Goal: Information Seeking & Learning: Learn about a topic

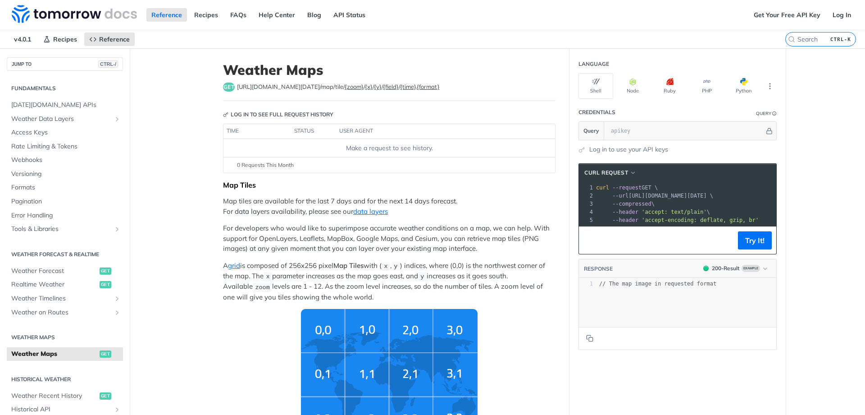
click at [238, 89] on span "https://api.tomorrow.io/v4 /map/tile/ {zoom} / {x} / {y} / {field} / {time} . {…" at bounding box center [338, 86] width 203 height 9
copy article "https://api.tomorrow.io/v4 /map/tile/ {zoom} / {x} / {y} / {field} / {time} . {…"
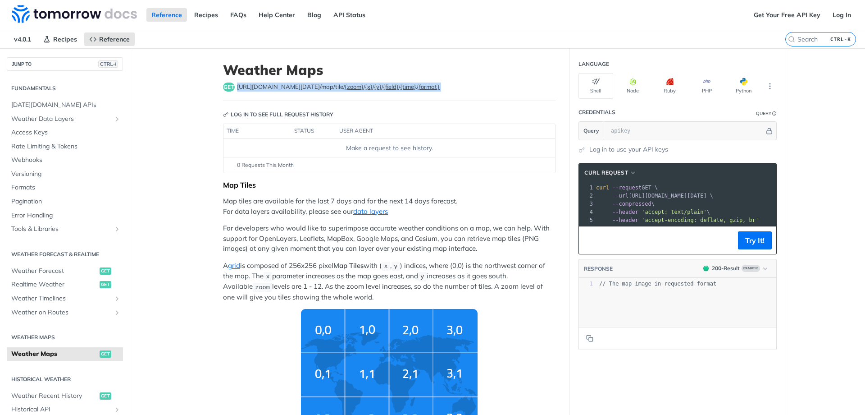
click at [267, 82] on header "Weather Maps get https://api.tomorrow.io/v4 /map/tile/ {zoom} / {x} / {y} / {fi…" at bounding box center [389, 81] width 333 height 39
click at [274, 87] on span "https://api.tomorrow.io/v4 /map/tile/ {zoom} / {x} / {y} / {field} / {time} . {…" at bounding box center [338, 86] width 203 height 9
click at [417, 85] on label "{format}" at bounding box center [428, 86] width 23 height 7
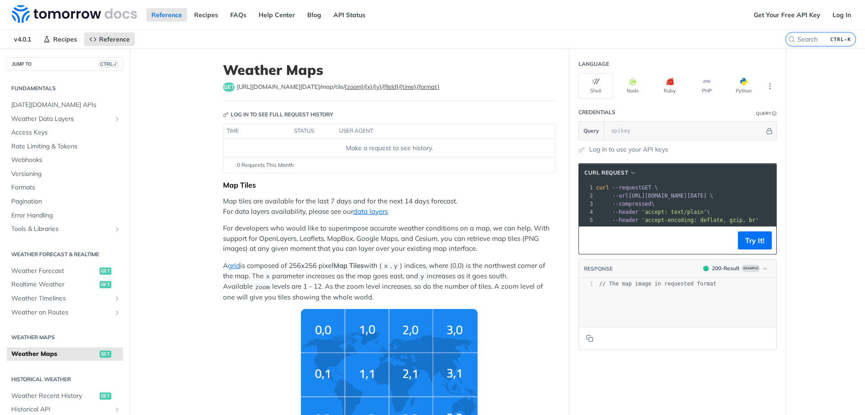
click at [426, 88] on div "get https://api.tomorrow.io/v4 /map/tile/ {zoom} / {x} / {y} / {field} / {time}…" at bounding box center [389, 86] width 333 height 9
copy article "https://api.tomorrow.io/v4 /map/tile/ {zoom} / {x} / {y} / {field} / {time} . {…"
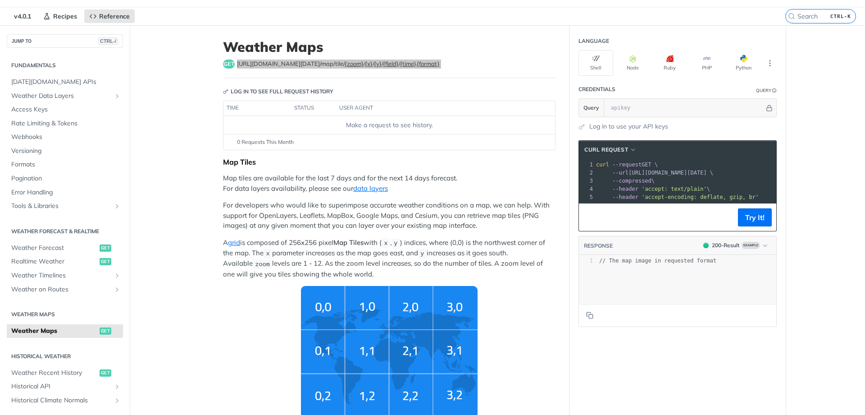
scroll to position [45, 0]
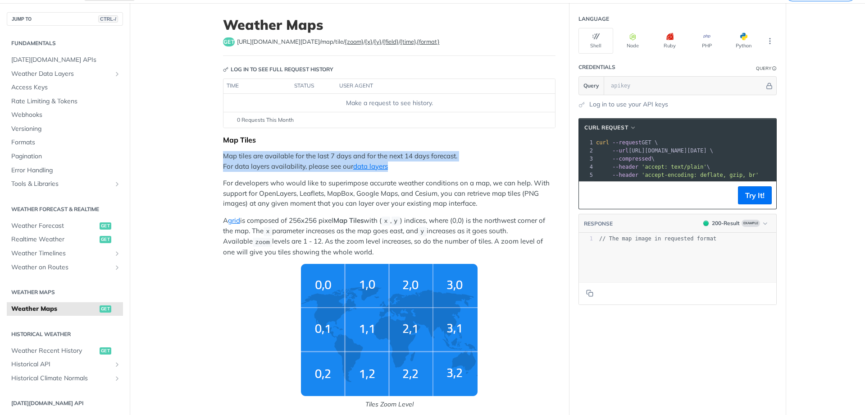
drag, startPoint x: 220, startPoint y: 157, endPoint x: 416, endPoint y: 163, distance: 196.2
click at [404, 163] on p "Map tiles are available for the last 7 days and for the next 14 days forecast. …" at bounding box center [389, 161] width 333 height 20
click at [445, 161] on p "Map tiles are available for the last 7 days and for the next 14 days forecast. …" at bounding box center [389, 161] width 333 height 20
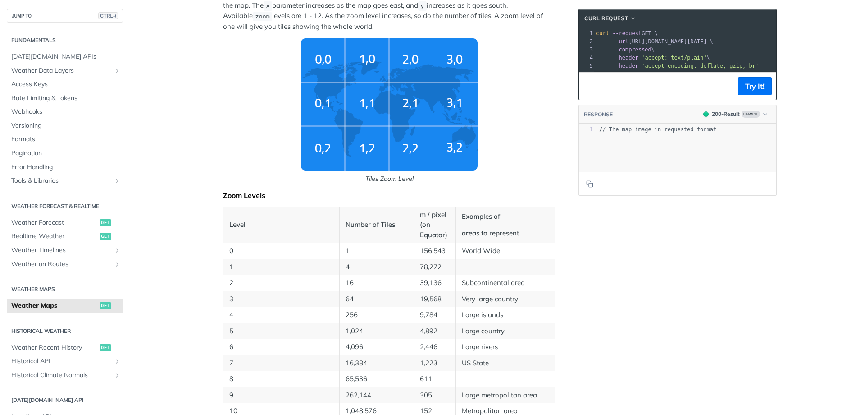
scroll to position [361, 0]
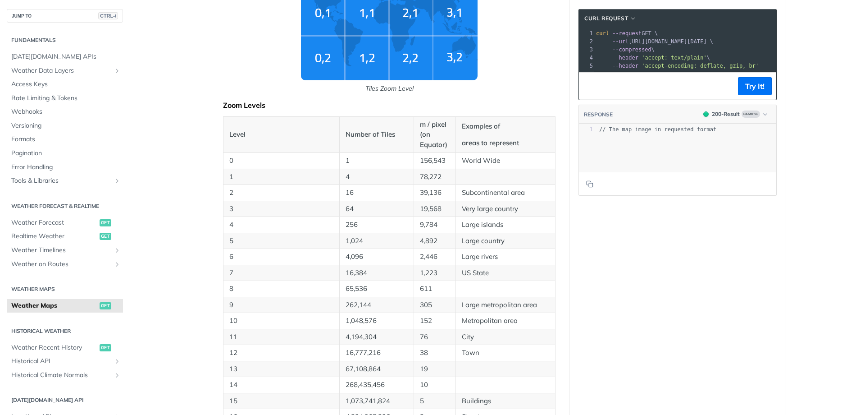
click at [375, 136] on p "Number of Tiles" at bounding box center [377, 134] width 62 height 10
click at [476, 136] on th "Examples of areas to represent" at bounding box center [506, 134] width 100 height 37
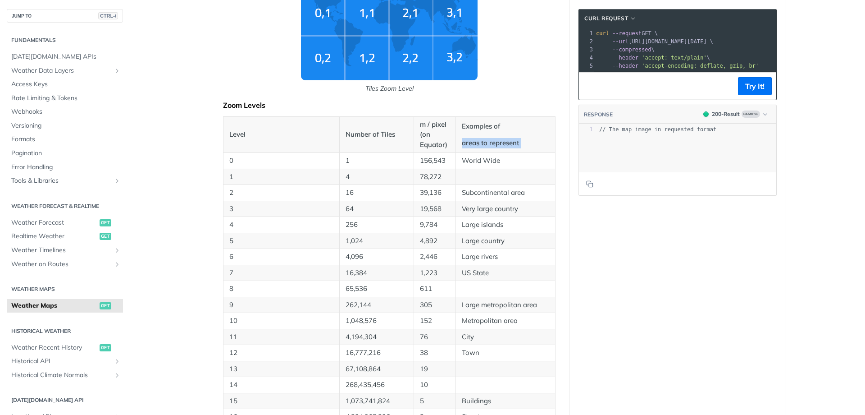
click at [476, 136] on th "Examples of areas to represent" at bounding box center [506, 134] width 100 height 37
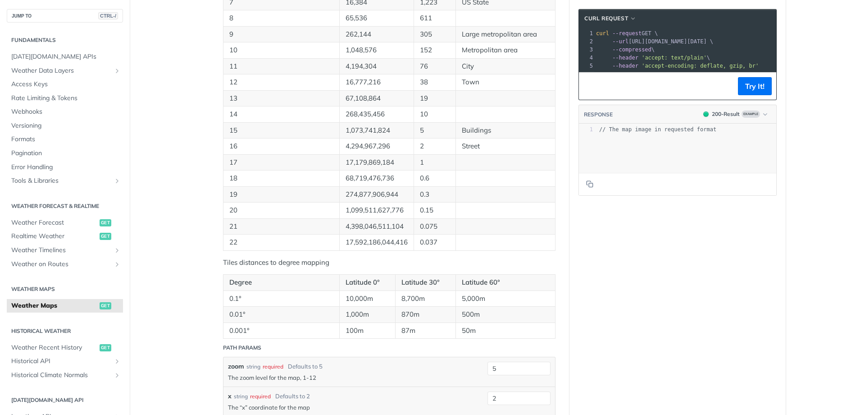
scroll to position [811, 0]
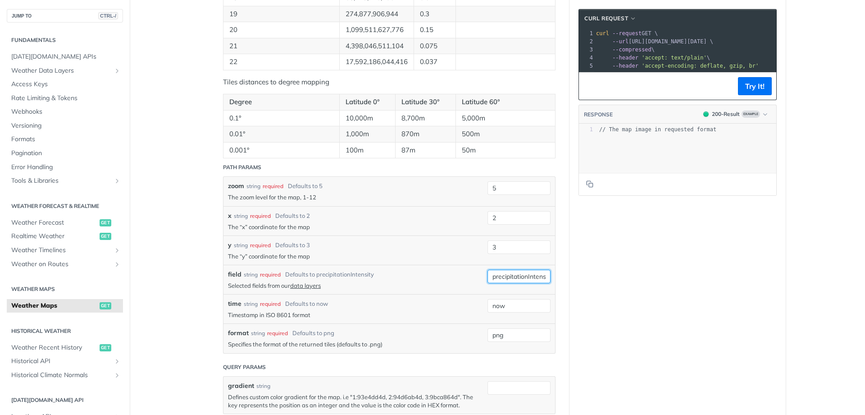
click at [503, 279] on input "precipitationIntensity" at bounding box center [519, 277] width 63 height 14
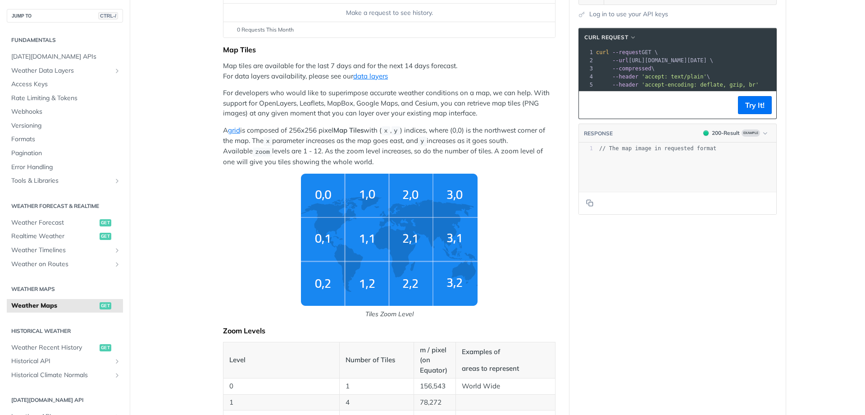
scroll to position [0, 0]
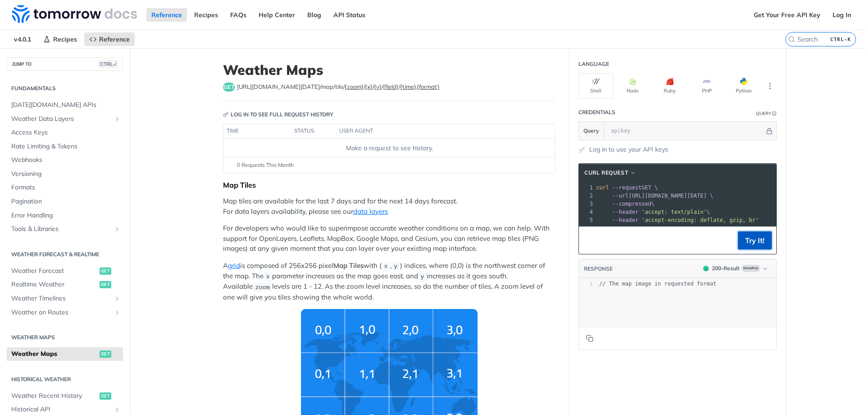
click at [749, 246] on button "Try It!" at bounding box center [755, 240] width 34 height 18
click at [631, 133] on input "text" at bounding box center [686, 131] width 158 height 18
click at [798, 14] on link "Get Your Free API Key" at bounding box center [787, 15] width 77 height 14
click at [833, 16] on link "Log In" at bounding box center [842, 15] width 28 height 14
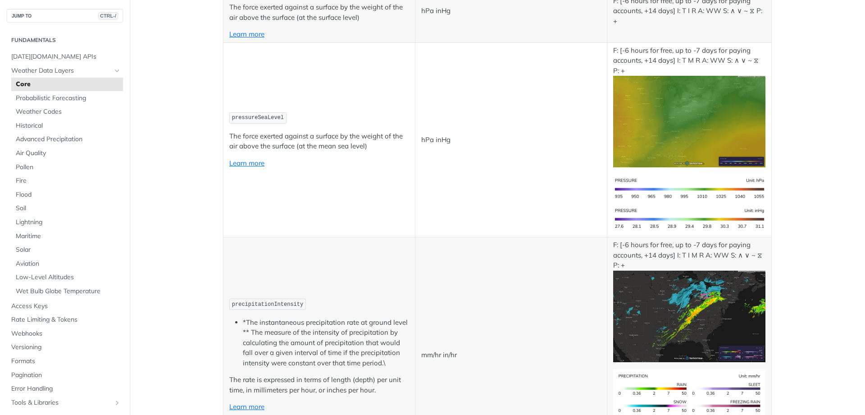
scroll to position [1487, 0]
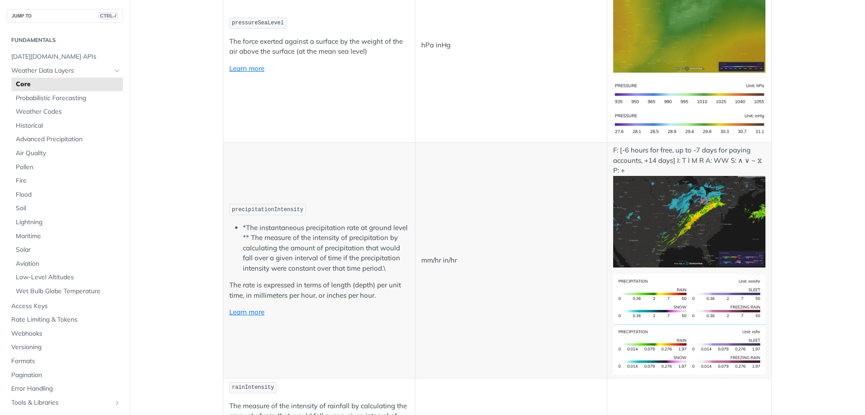
click at [258, 211] on span "precipitationIntensity" at bounding box center [267, 209] width 71 height 6
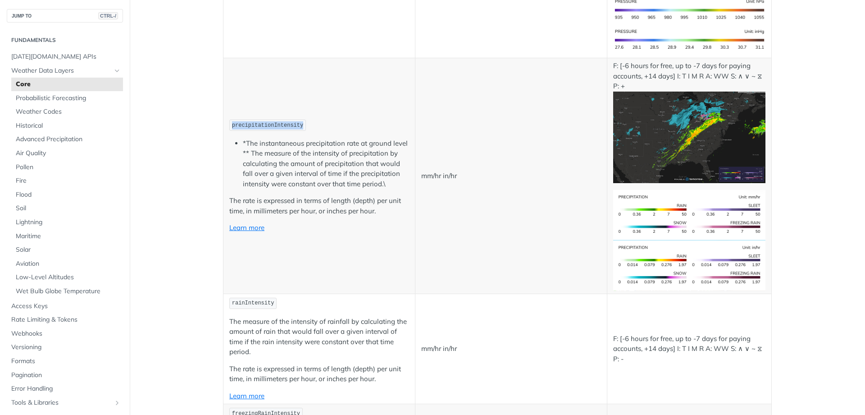
scroll to position [1558, 0]
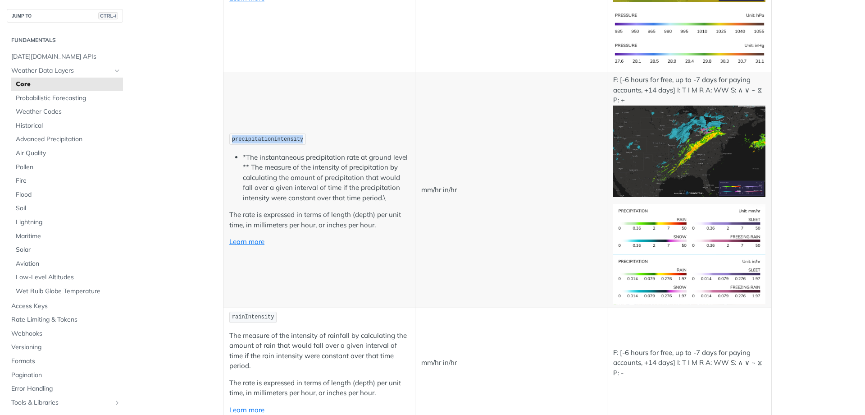
click at [272, 134] on code "precipitationIntensity" at bounding box center [267, 138] width 77 height 11
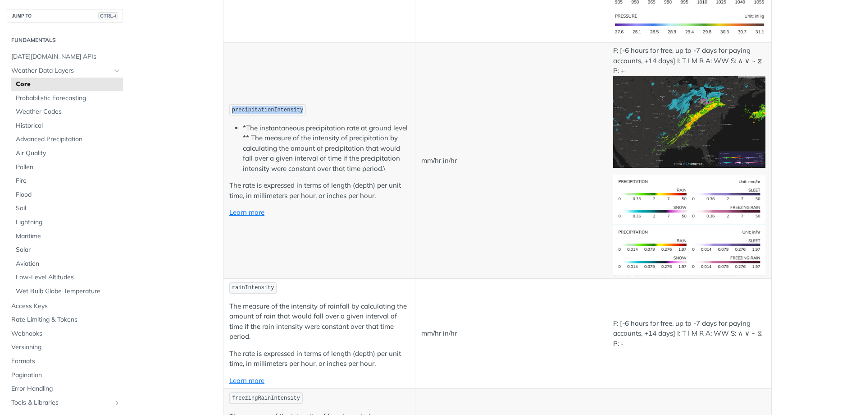
scroll to position [1533, 0]
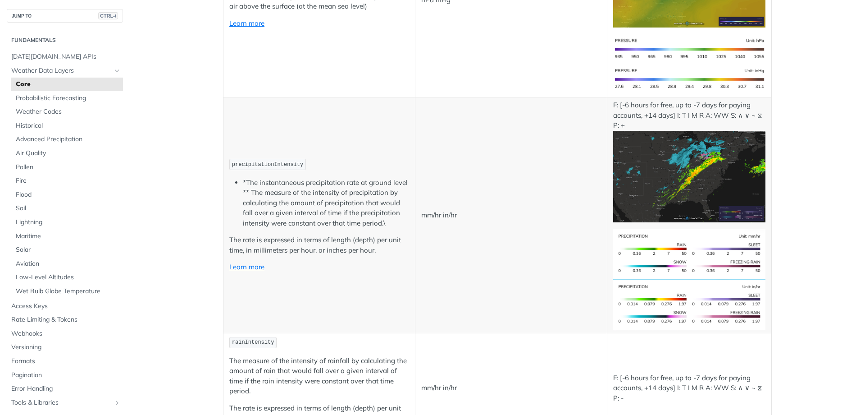
click at [639, 108] on p "F: [-6 hours for free, up to -7 days for paying accounts, +14 days] I: T I M R …" at bounding box center [689, 161] width 152 height 122
drag, startPoint x: 623, startPoint y: 102, endPoint x: 670, endPoint y: 105, distance: 46.6
click at [670, 105] on p "F: [-6 hours for free, up to -7 days for paying accounts, +14 days] I: T I M R …" at bounding box center [689, 161] width 152 height 122
click at [676, 105] on p "F: [-6 hours for free, up to -7 days for paying accounts, +14 days] I: T I M R …" at bounding box center [689, 161] width 152 height 122
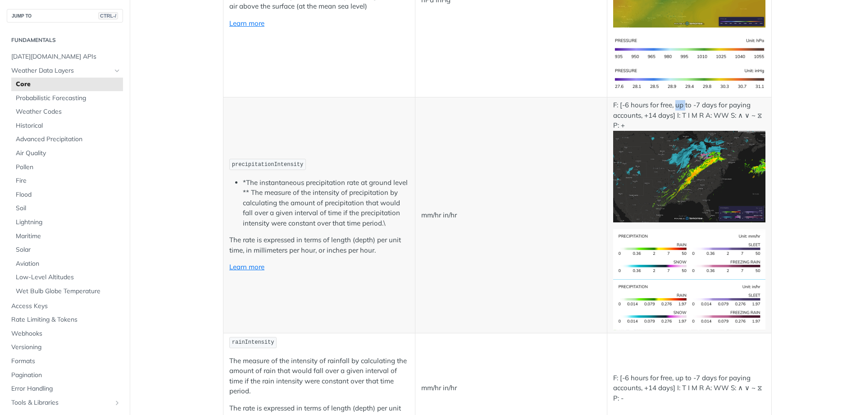
click at [676, 105] on p "F: [-6 hours for free, up to -7 days for paying accounts, +14 days] I: T I M R …" at bounding box center [689, 161] width 152 height 122
click at [691, 107] on p "F: [-6 hours for free, up to -7 days for paying accounts, +14 days] I: T I M R …" at bounding box center [689, 161] width 152 height 122
click at [705, 102] on p "F: [-6 hours for free, up to -7 days for paying accounts, +14 days] I: T I M R …" at bounding box center [689, 161] width 152 height 122
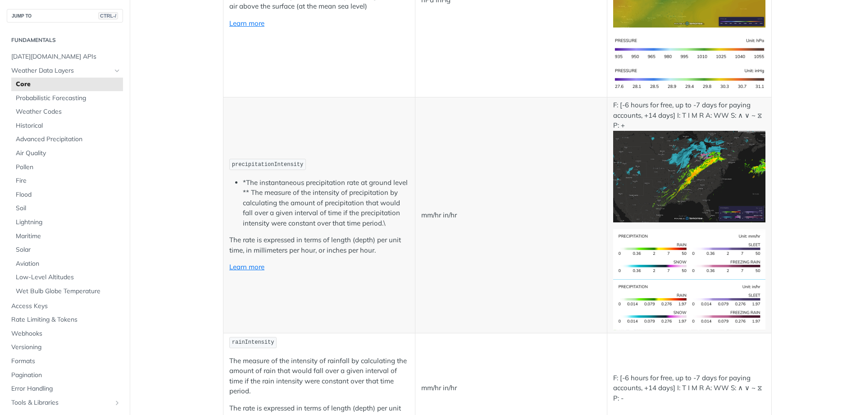
click at [737, 103] on p "F: [-6 hours for free, up to -7 days for paying accounts, +14 days] I: T I M R …" at bounding box center [689, 161] width 152 height 122
click at [654, 103] on p "F: [-6 hours for free, up to -7 days for paying accounts, +14 days] I: T I M R …" at bounding box center [689, 161] width 152 height 122
click at [659, 105] on p "F: [-6 hours for free, up to -7 days for paying accounts, +14 days] I: T I M R …" at bounding box center [689, 161] width 152 height 122
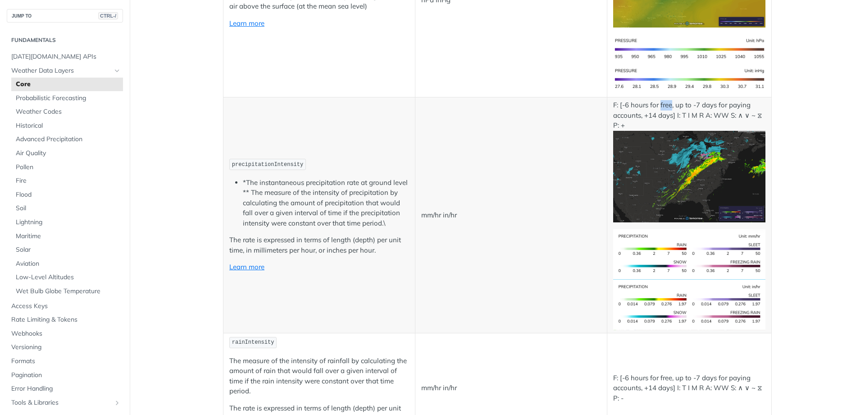
click at [659, 105] on p "F: [-6 hours for free, up to -7 days for paying accounts, +14 days] I: T I M R …" at bounding box center [689, 161] width 152 height 122
click at [709, 104] on p "F: [-6 hours for free, up to -7 days for paying accounts, +14 days] I: T I M R …" at bounding box center [689, 161] width 152 height 122
click at [631, 108] on p "F: [-6 hours for free, up to -7 days for paying accounts, +14 days] I: T I M R …" at bounding box center [689, 161] width 152 height 122
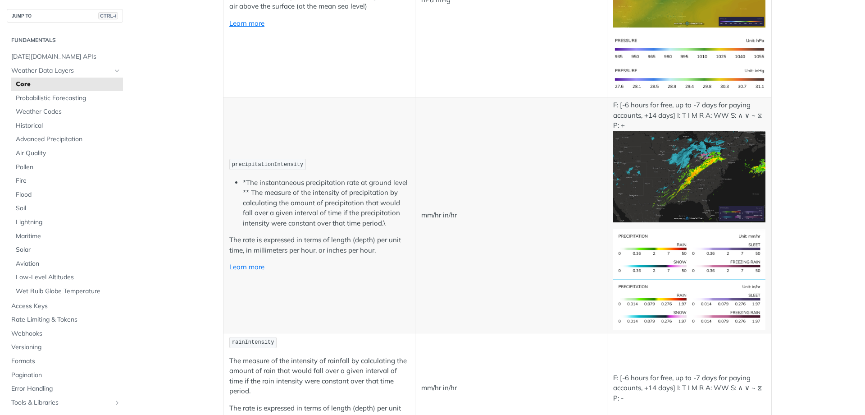
click at [668, 115] on p "F: [-6 hours for free, up to -7 days for paying accounts, +14 days] I: T I M R …" at bounding box center [689, 161] width 152 height 122
click at [660, 121] on p "F: [-6 hours for free, up to -7 days for paying accounts, +14 days] I: T I M R …" at bounding box center [689, 161] width 152 height 122
click at [659, 107] on p "F: [-6 hours for free, up to -7 days for paying accounts, +14 days] I: T I M R …" at bounding box center [689, 161] width 152 height 122
click at [662, 112] on p "F: [-6 hours for free, up to -7 days for paying accounts, +14 days] I: T I M R …" at bounding box center [689, 161] width 152 height 122
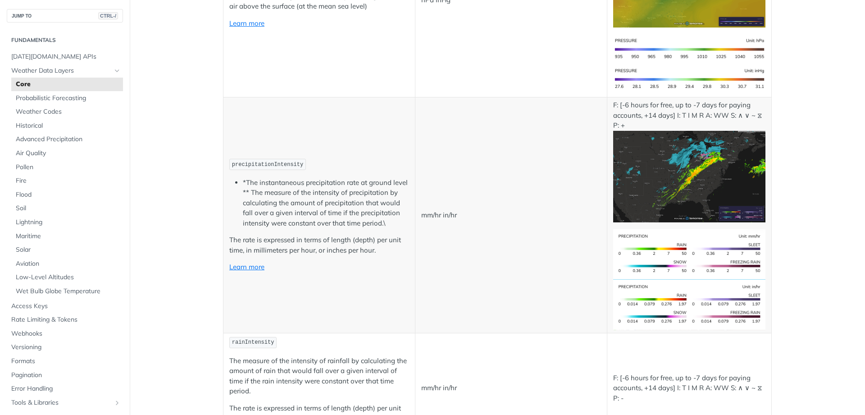
click at [660, 110] on p "F: [-6 hours for free, up to -7 days for paying accounts, +14 days] I: T I M R …" at bounding box center [689, 161] width 152 height 122
click at [259, 160] on code "precipitationIntensity" at bounding box center [267, 164] width 77 height 11
click at [266, 178] on li "*The instantaneous precipitation rate at ground level ** The measure of the int…" at bounding box center [326, 203] width 166 height 51
click at [269, 168] on code "precipitationIntensity" at bounding box center [267, 164] width 77 height 11
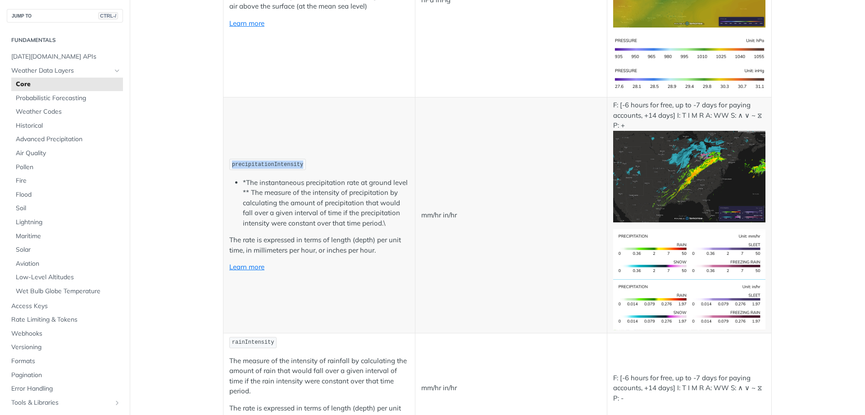
click at [269, 168] on code "precipitationIntensity" at bounding box center [267, 164] width 77 height 11
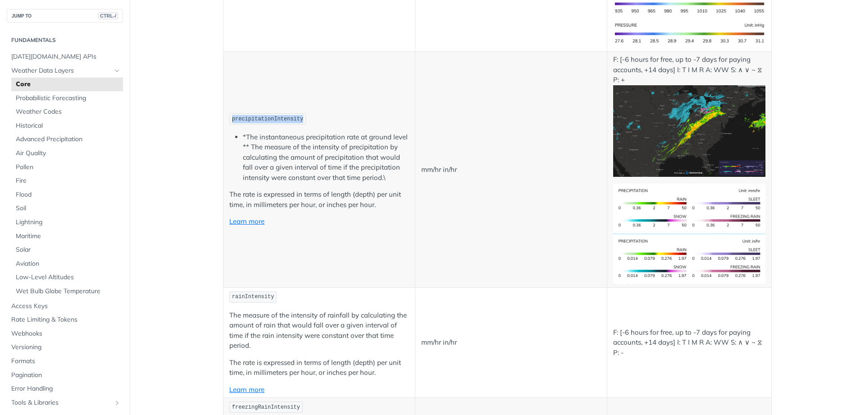
scroll to position [1578, 0]
click at [261, 124] on code "precipitationIntensity" at bounding box center [267, 119] width 77 height 11
click at [268, 117] on span "precipitationIntensity" at bounding box center [267, 119] width 71 height 6
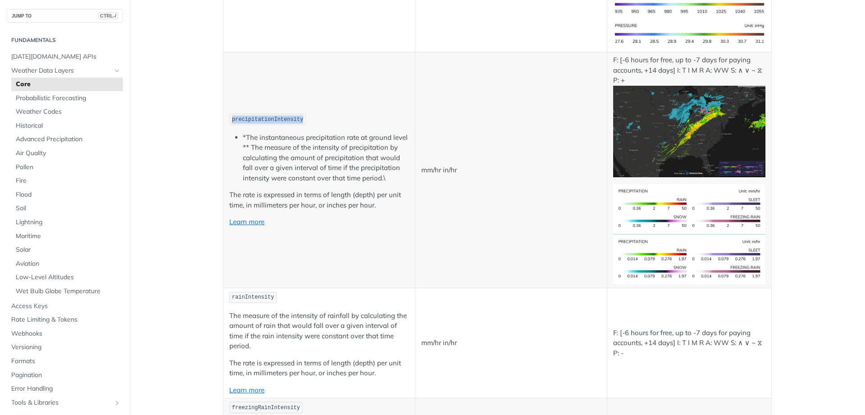
click at [268, 117] on span "precipitationIntensity" at bounding box center [267, 119] width 71 height 6
click at [622, 61] on p "F: [-6 hours for free, up to -7 days for paying accounts, +14 days] I: T I M R …" at bounding box center [689, 116] width 152 height 122
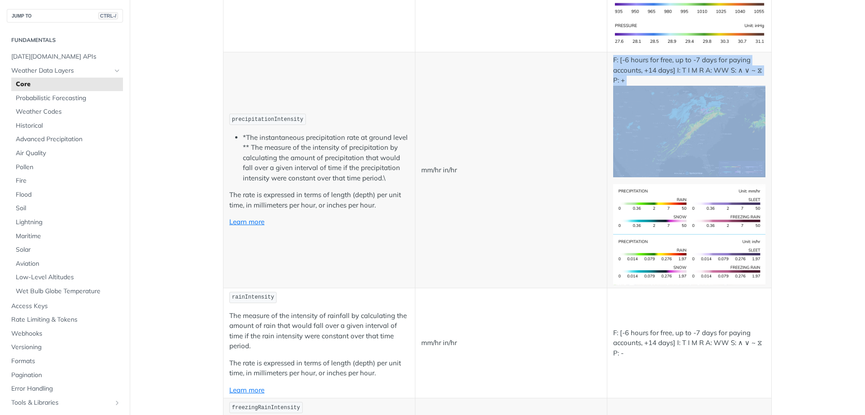
click at [622, 61] on p "F: [-6 hours for free, up to -7 days for paying accounts, +14 days] I: T I M R …" at bounding box center [689, 116] width 152 height 122
click at [665, 53] on td "F: [-6 hours for free, up to -7 days for paying accounts, +14 days] I: T I M R …" at bounding box center [689, 170] width 165 height 236
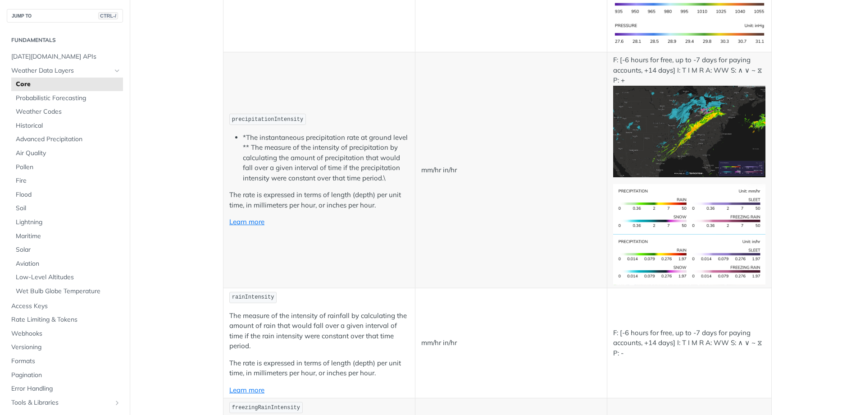
click at [233, 123] on code "precipitationIntensity" at bounding box center [267, 119] width 77 height 11
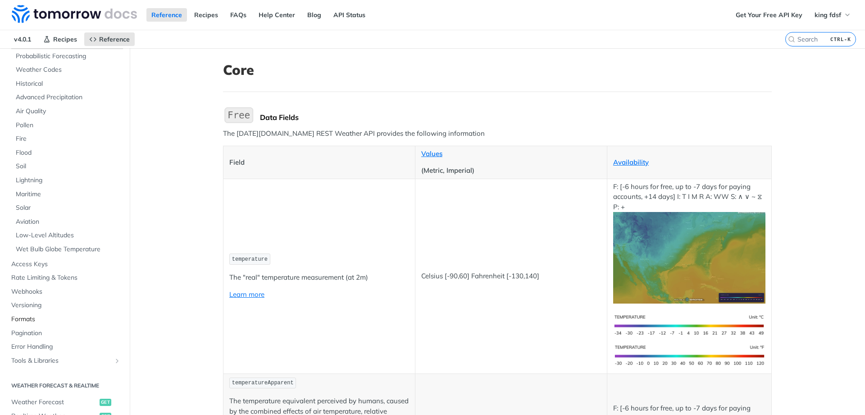
scroll to position [0, 0]
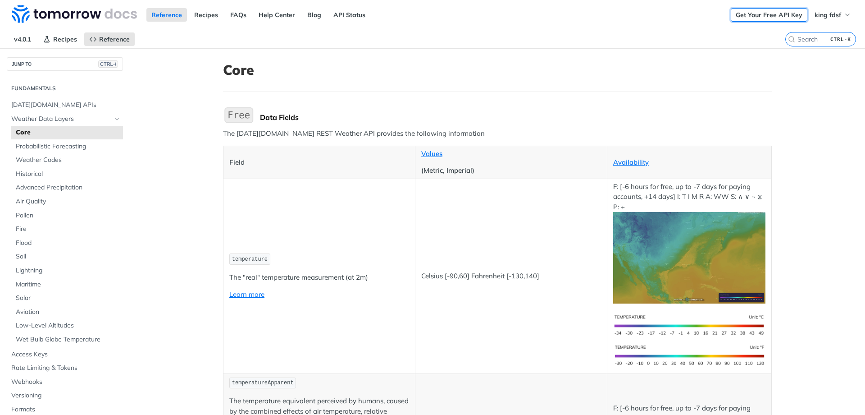
click at [763, 18] on link "Get Your Free API Key" at bounding box center [769, 15] width 77 height 14
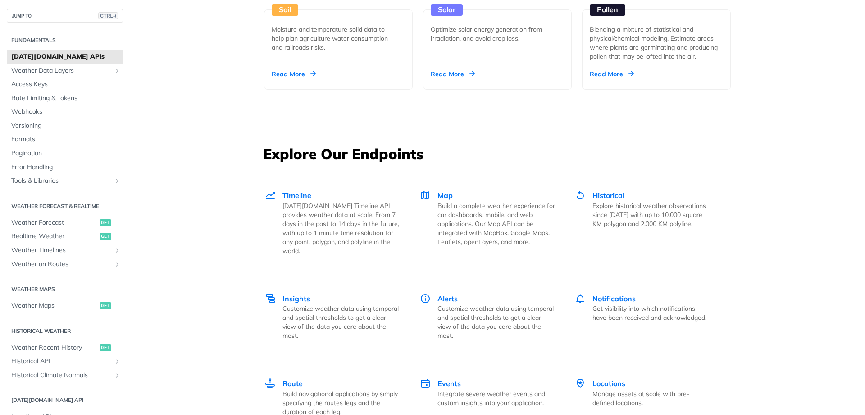
scroll to position [1127, 0]
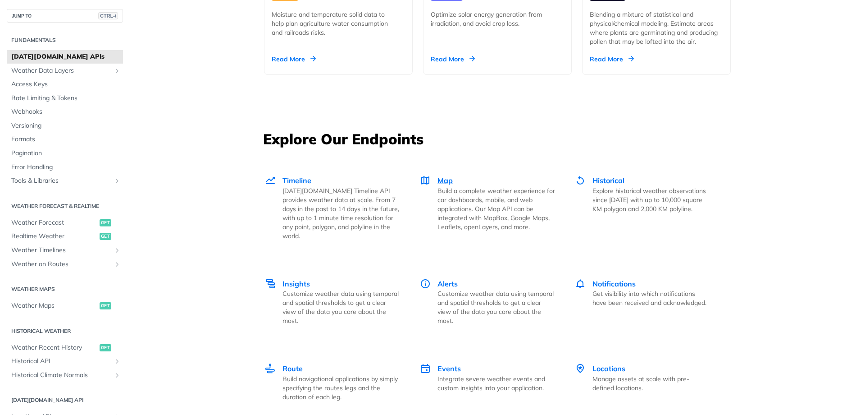
click at [462, 180] on div "Map Build a complete weather experience for car dashboards, mobile, and web app…" at bounding box center [497, 203] width 118 height 56
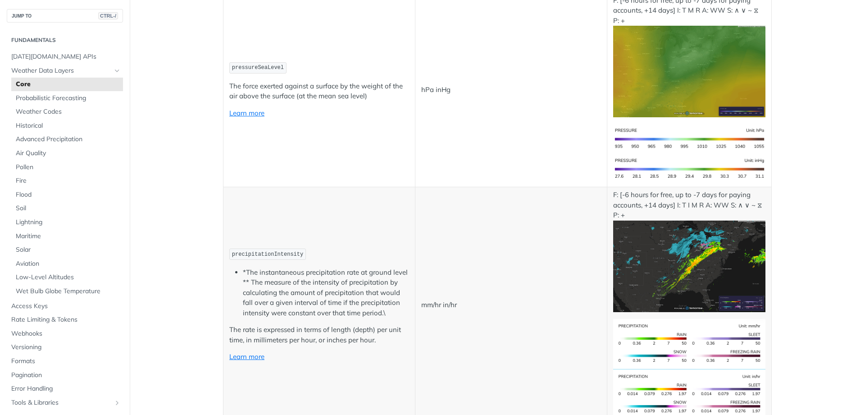
scroll to position [1487, 0]
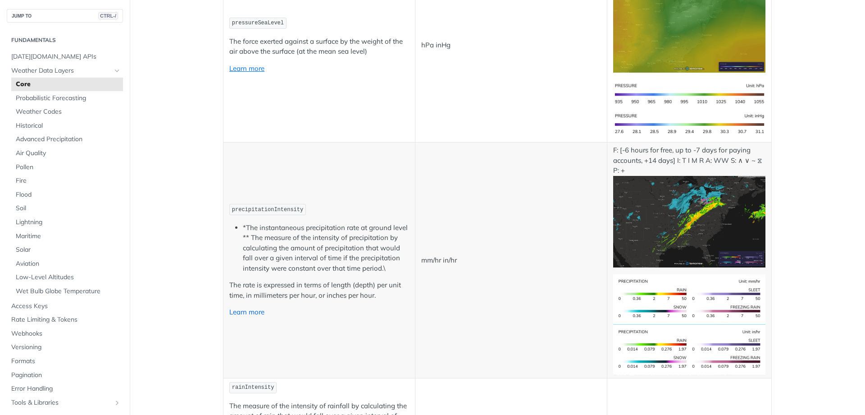
click at [232, 310] on link "Learn more" at bounding box center [246, 311] width 35 height 9
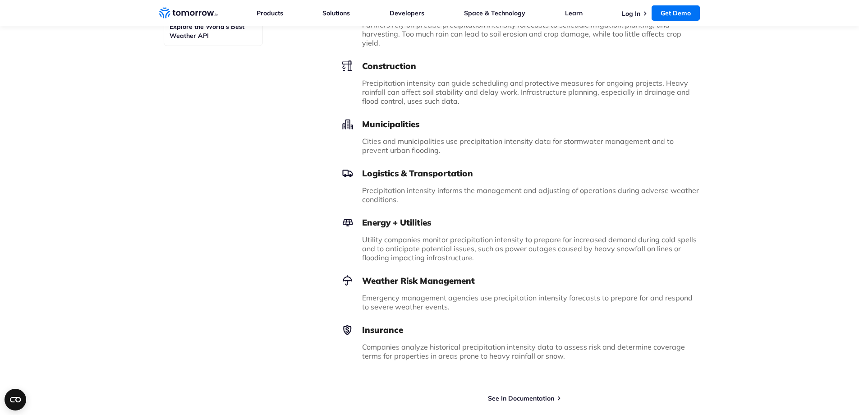
scroll to position [631, 0]
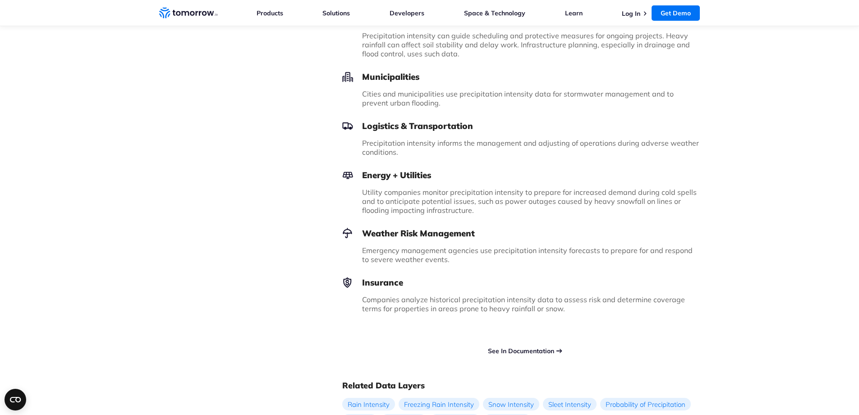
click at [545, 347] on link "See In Documentation" at bounding box center [521, 351] width 66 height 8
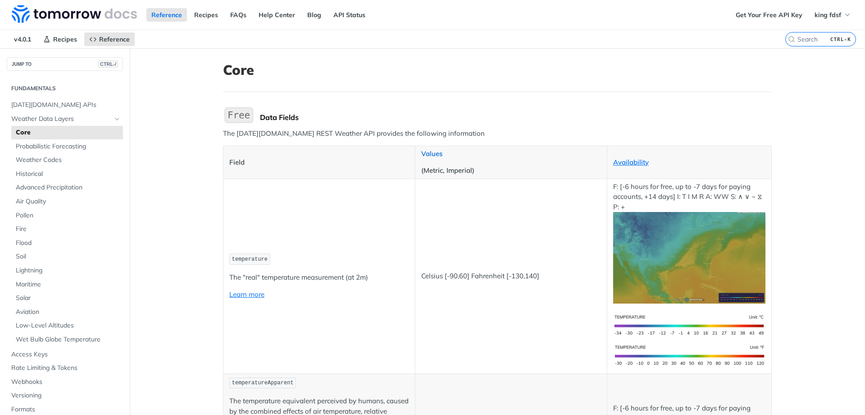
click at [422, 153] on link "Values" at bounding box center [431, 153] width 21 height 9
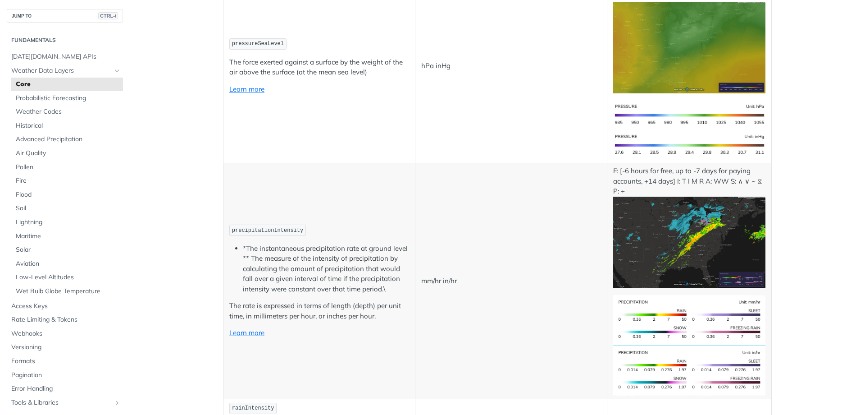
scroll to position [1487, 0]
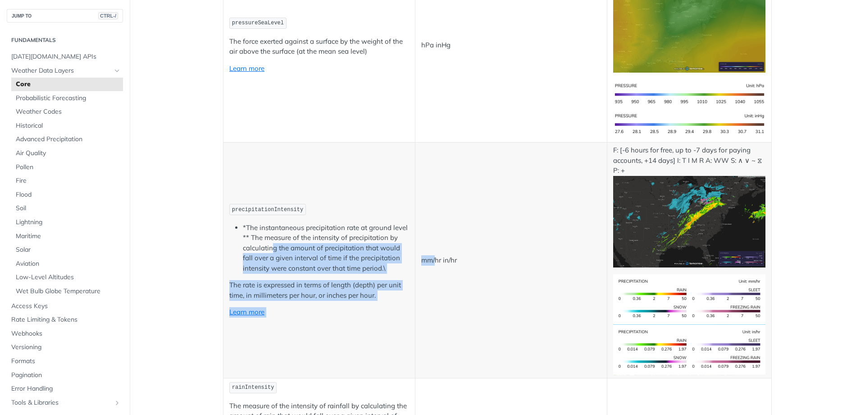
drag, startPoint x: 282, startPoint y: 246, endPoint x: 431, endPoint y: 246, distance: 148.7
click at [431, 246] on tr "precipitationIntensity *The instantaneous precipitation rate at ground level **…" at bounding box center [498, 260] width 549 height 236
click at [284, 254] on li "*The instantaneous precipitation rate at ground level ** The measure of the int…" at bounding box center [326, 248] width 166 height 51
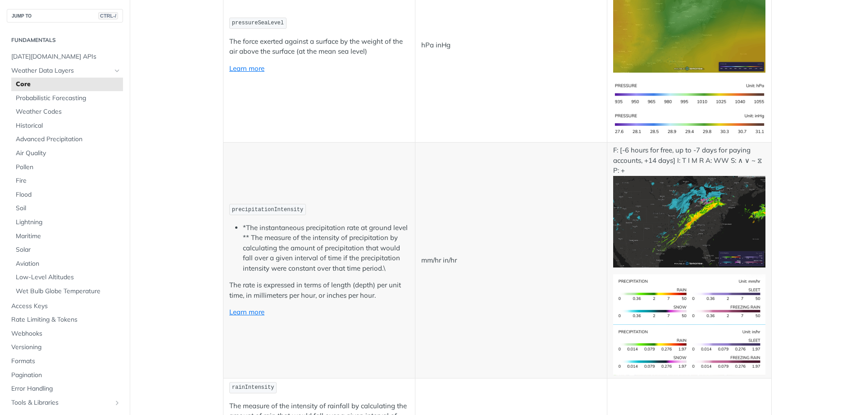
click at [263, 227] on li "*The instantaneous precipitation rate at ground level ** The measure of the int…" at bounding box center [326, 248] width 166 height 51
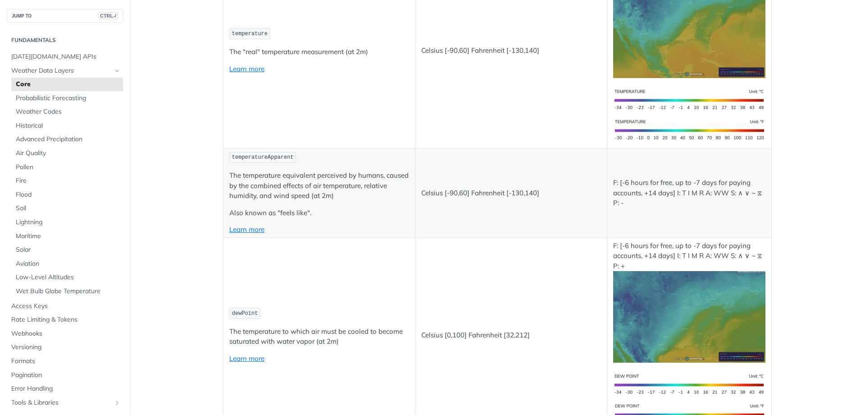
scroll to position [0, 0]
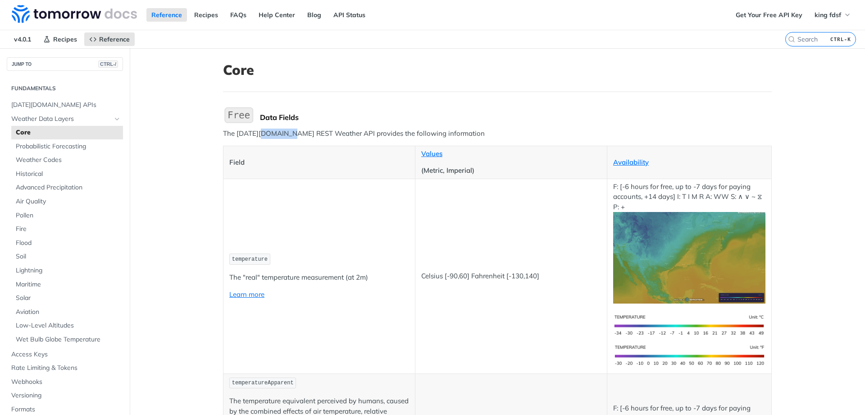
drag, startPoint x: 261, startPoint y: 132, endPoint x: 286, endPoint y: 134, distance: 24.9
click at [286, 134] on p "The [DATE][DOMAIN_NAME] REST Weather API provides the following information" at bounding box center [497, 133] width 549 height 10
click at [325, 129] on p "The [DATE][DOMAIN_NAME] REST Weather API provides the following information" at bounding box center [497, 133] width 549 height 10
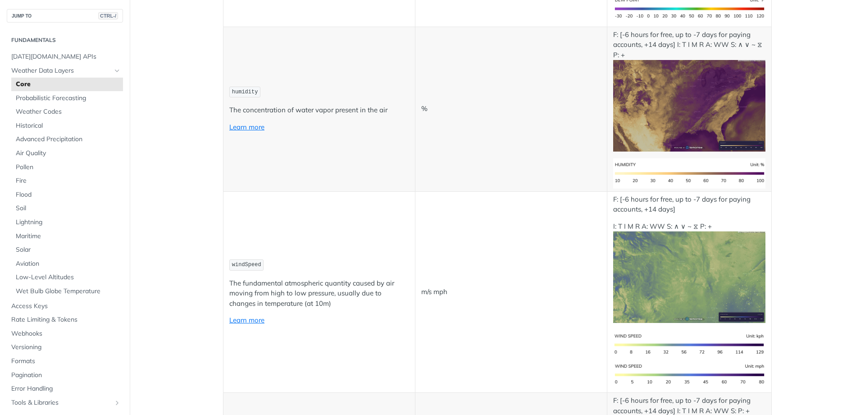
scroll to position [766, 0]
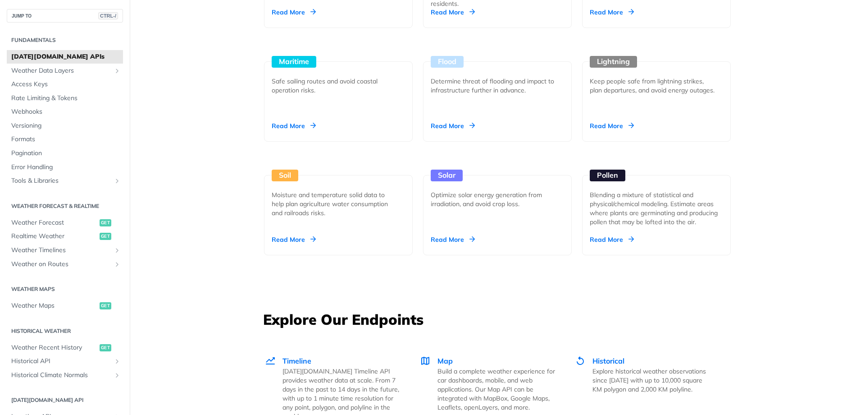
scroll to position [1307, 0]
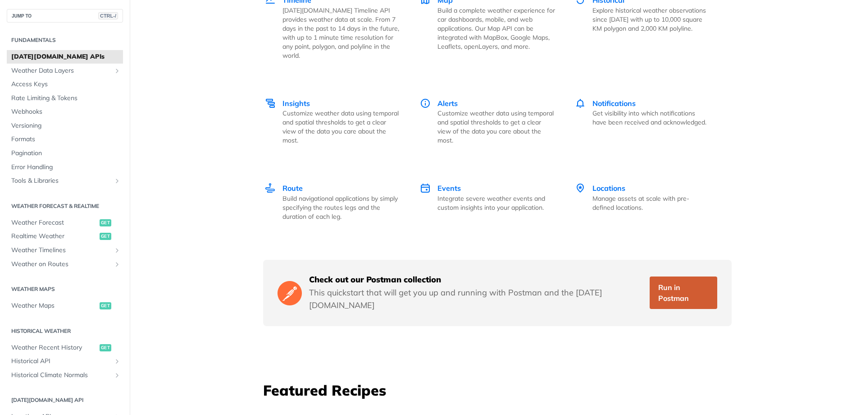
click at [664, 276] on link "Run in Postman" at bounding box center [684, 292] width 68 height 32
